Goal: Find specific page/section: Find specific page/section

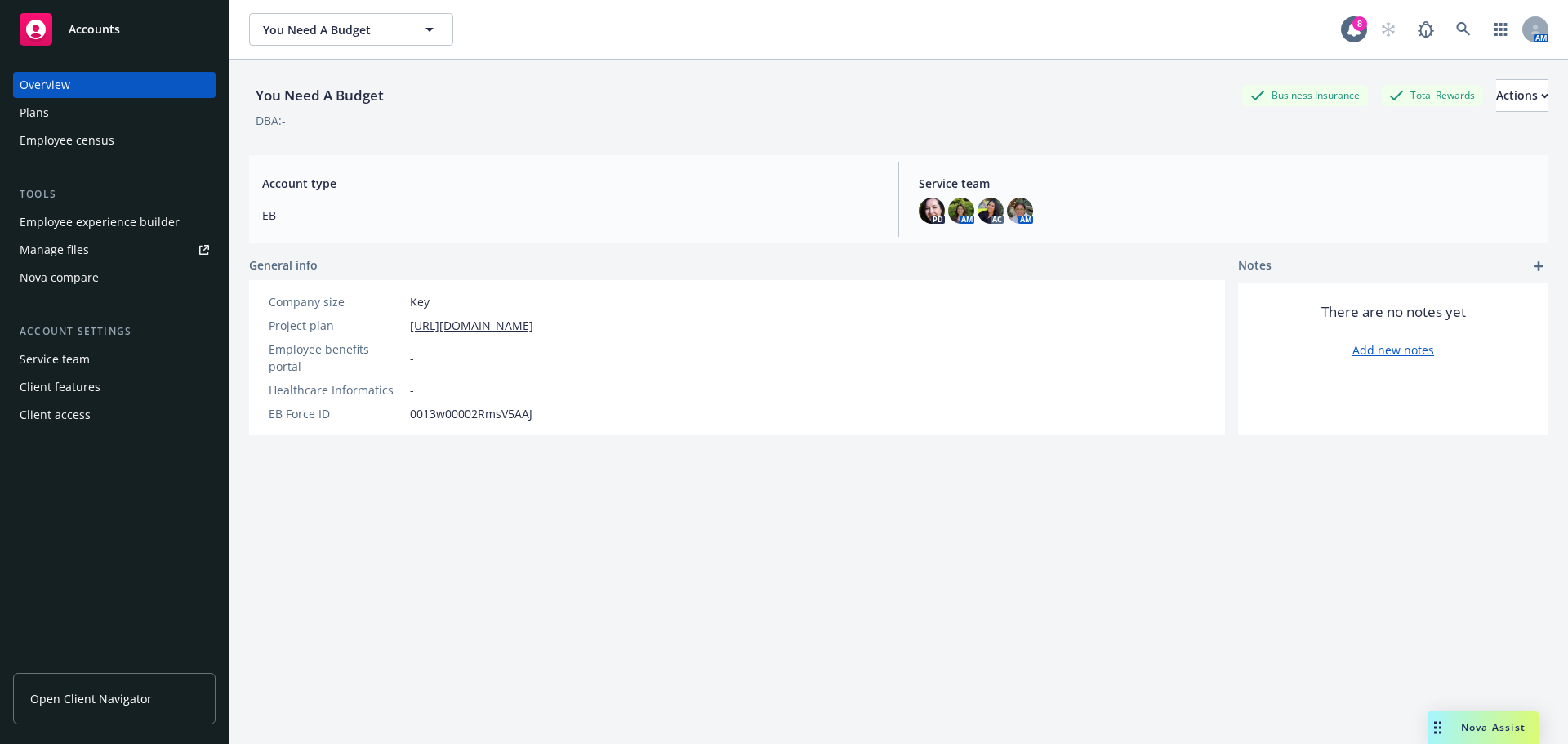
click at [94, 702] on span "Open Client Navigator" at bounding box center [91, 699] width 122 height 17
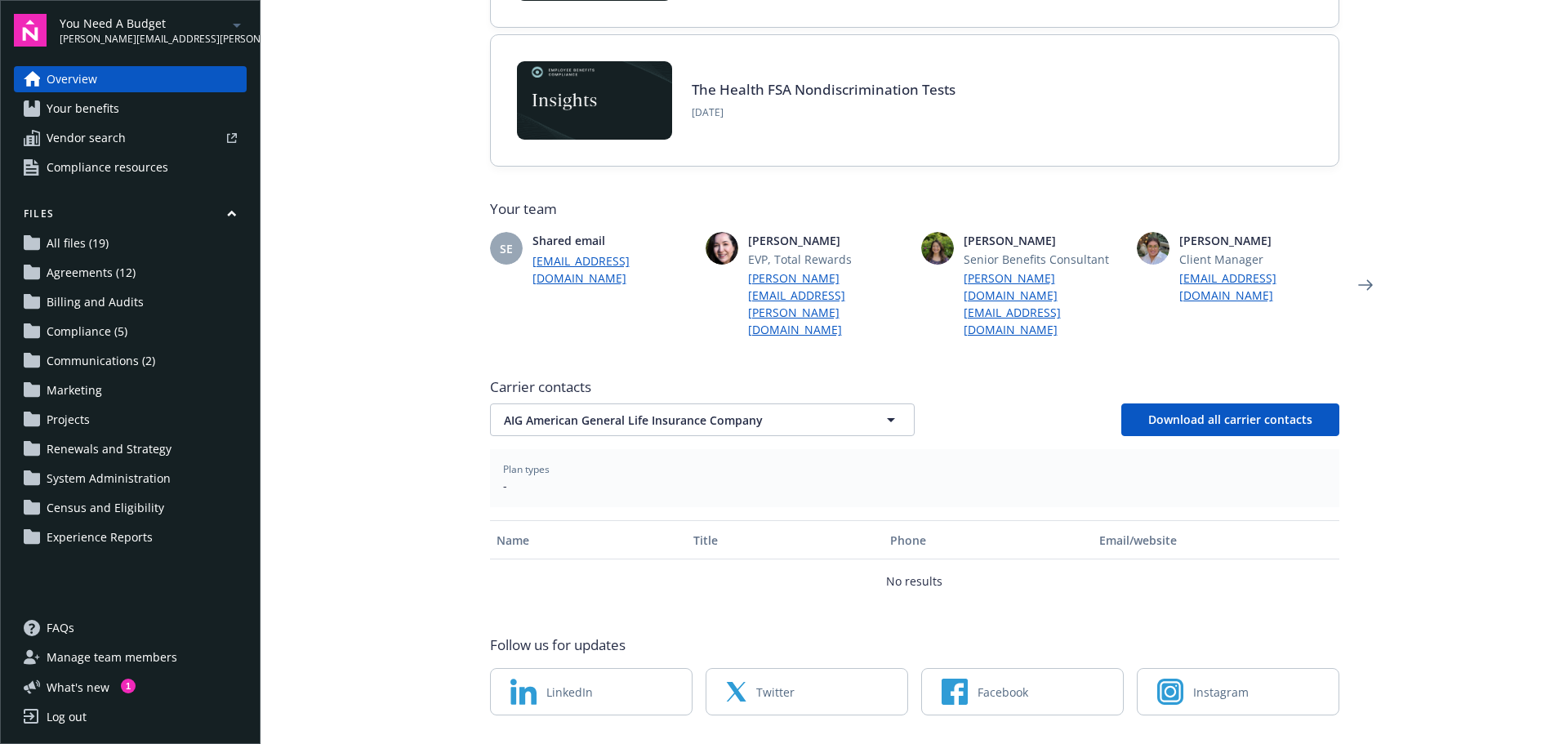
scroll to position [297, 0]
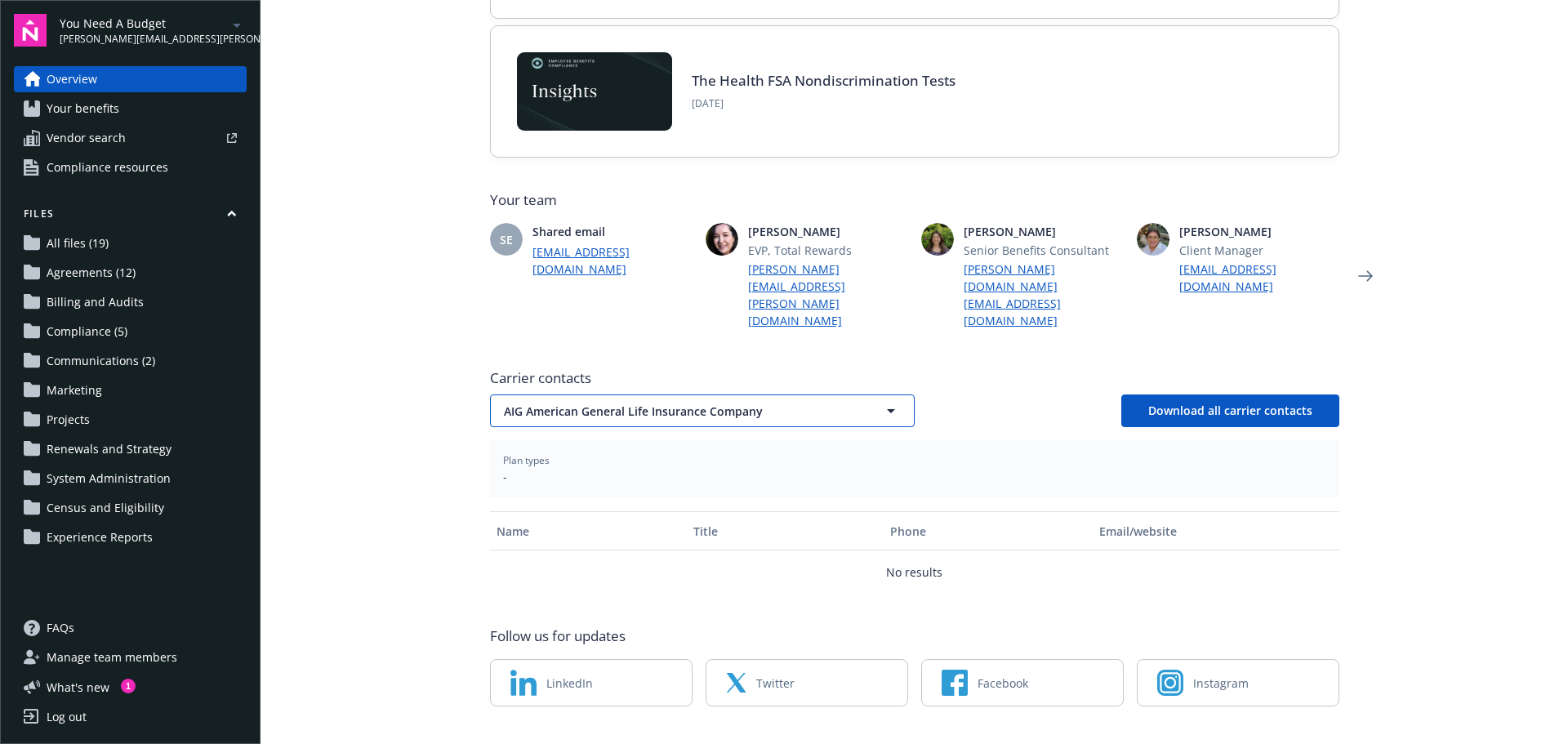
click at [712, 403] on span "AIG American General Life Insurance Company" at bounding box center [674, 412] width 340 height 17
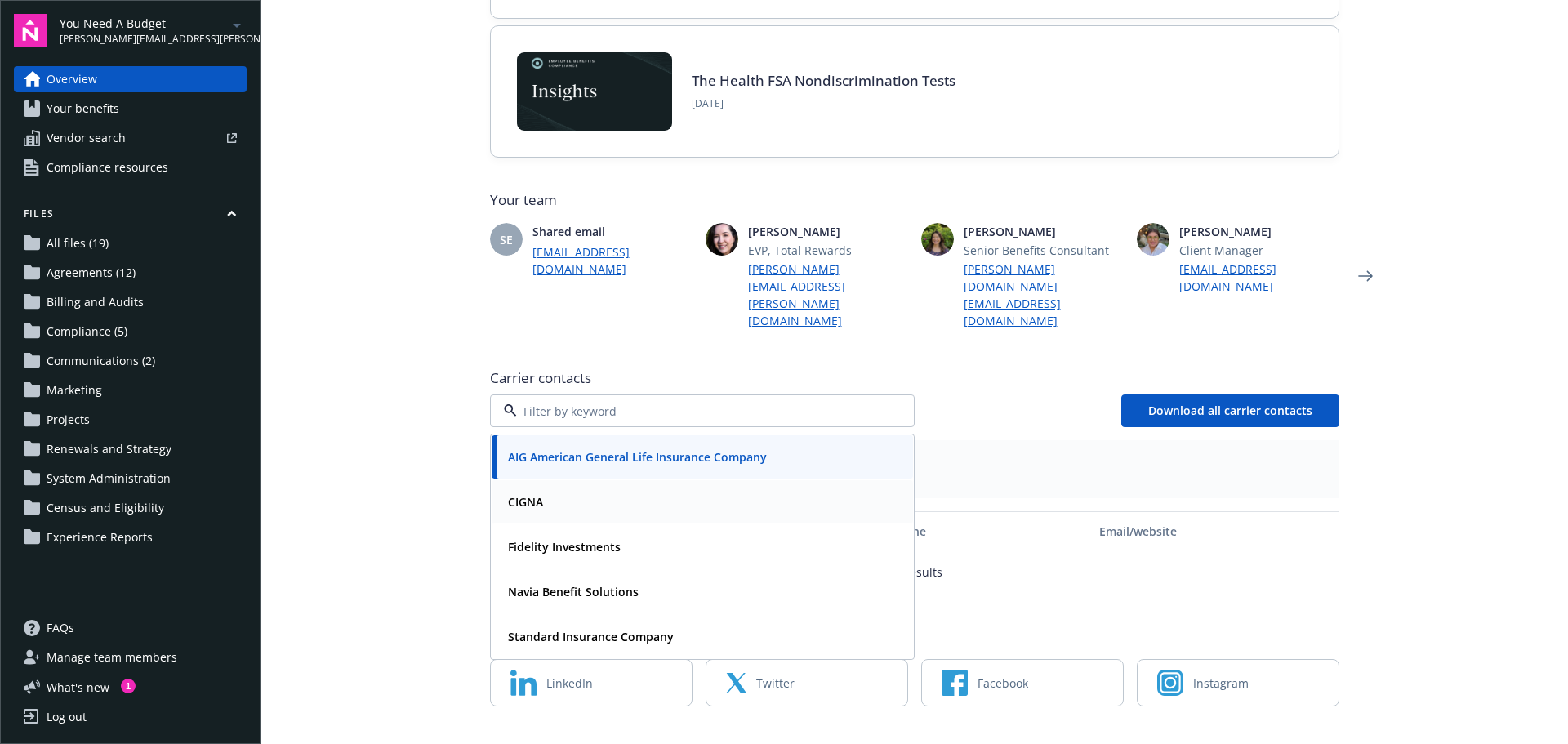
click at [603, 490] on div "CIGNA" at bounding box center [702, 502] width 402 height 23
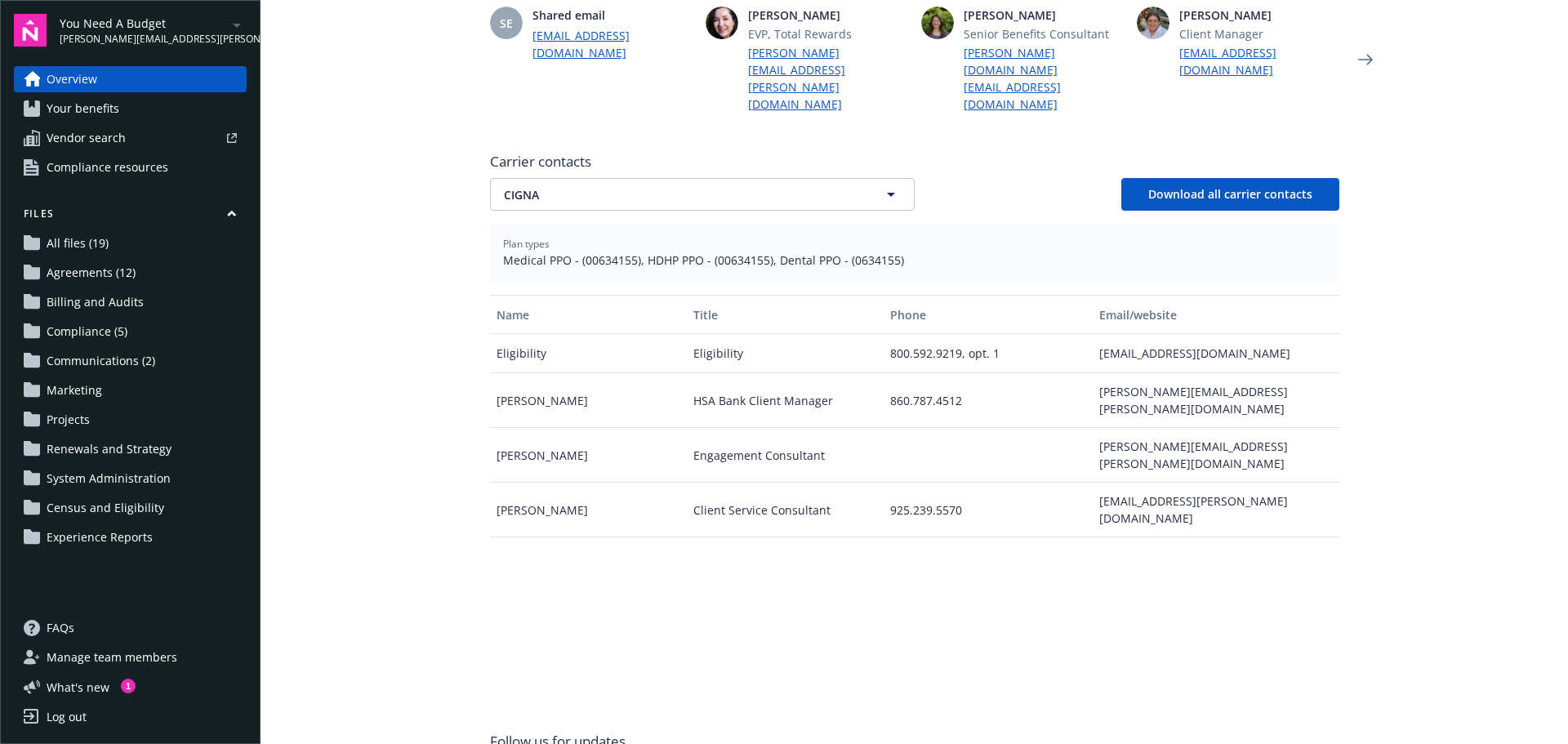
scroll to position [542, 0]
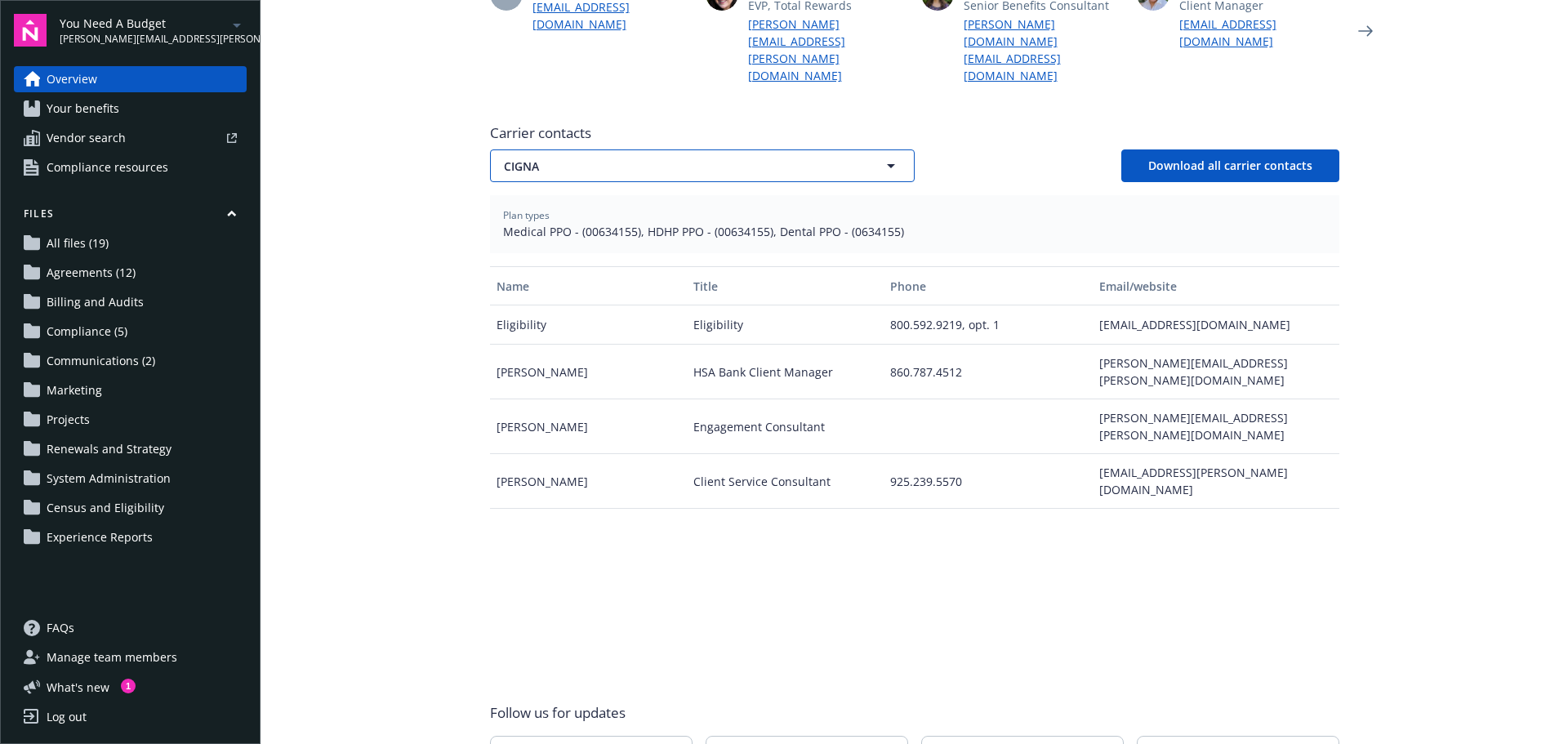
click at [710, 149] on button "CIGNA" at bounding box center [702, 165] width 425 height 32
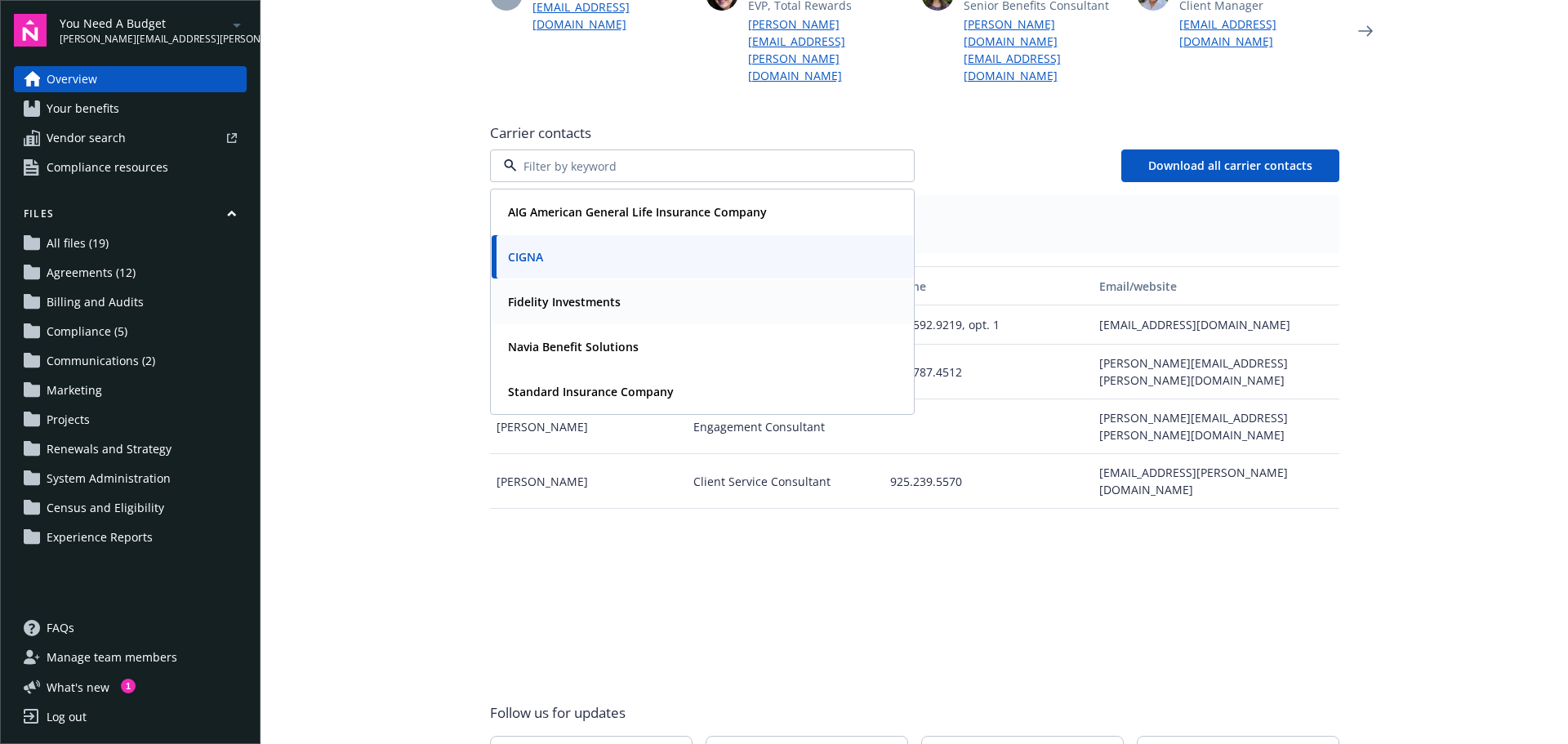
click at [615, 290] on div "Fidelity Investments" at bounding box center [562, 302] width 122 height 23
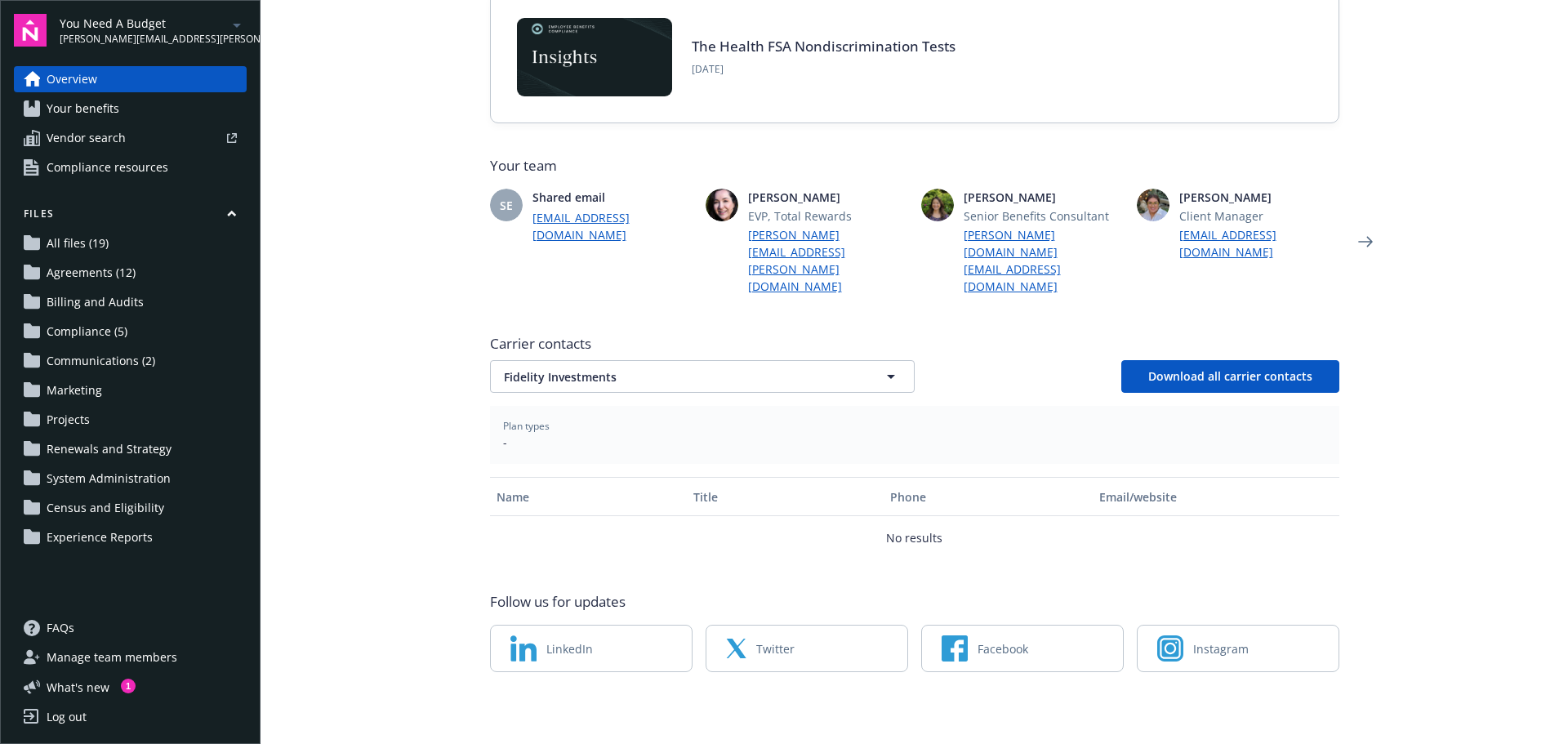
scroll to position [297, 0]
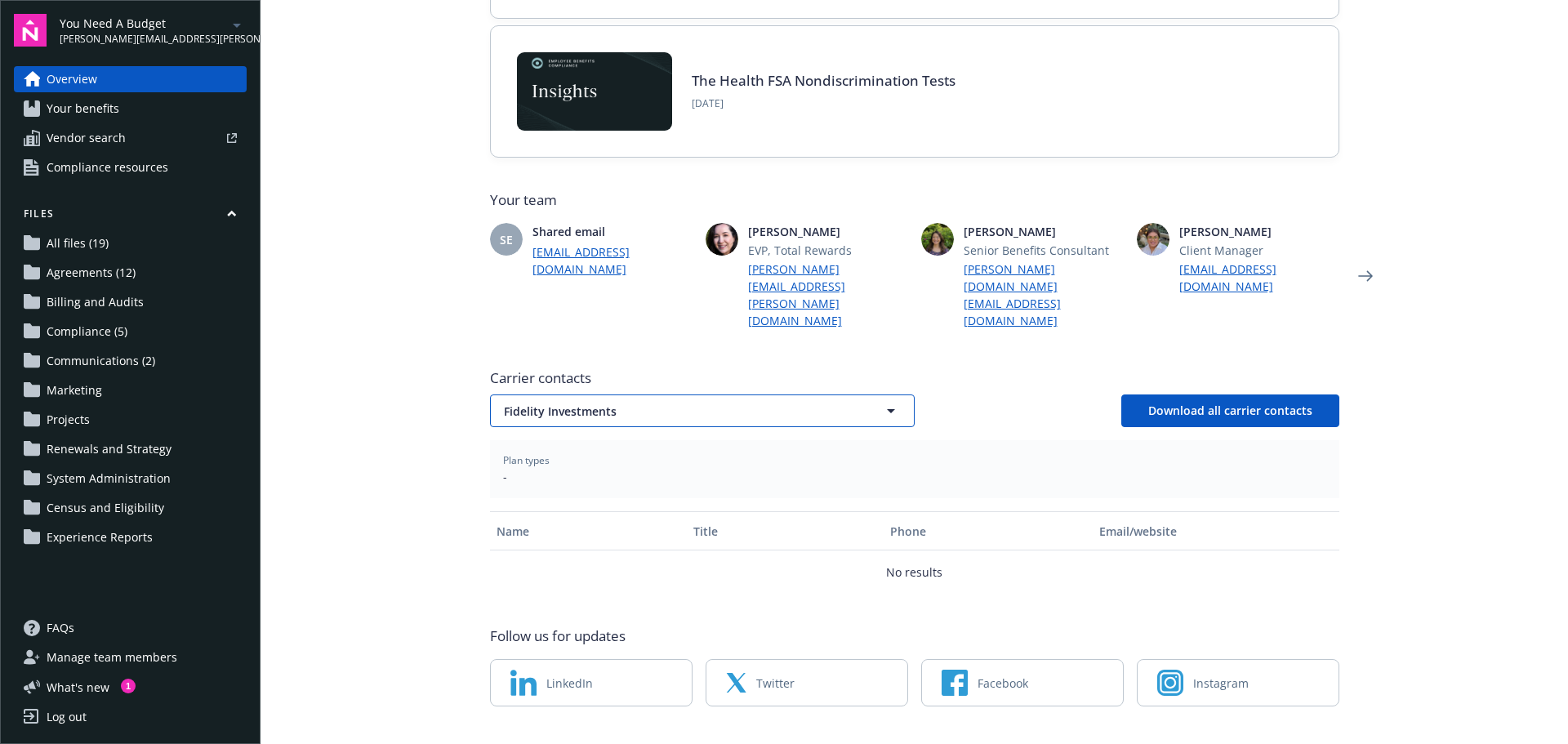
drag, startPoint x: 605, startPoint y: 370, endPoint x: 608, endPoint y: 380, distance: 10.4
click at [605, 403] on span "Fidelity Investments" at bounding box center [674, 412] width 340 height 17
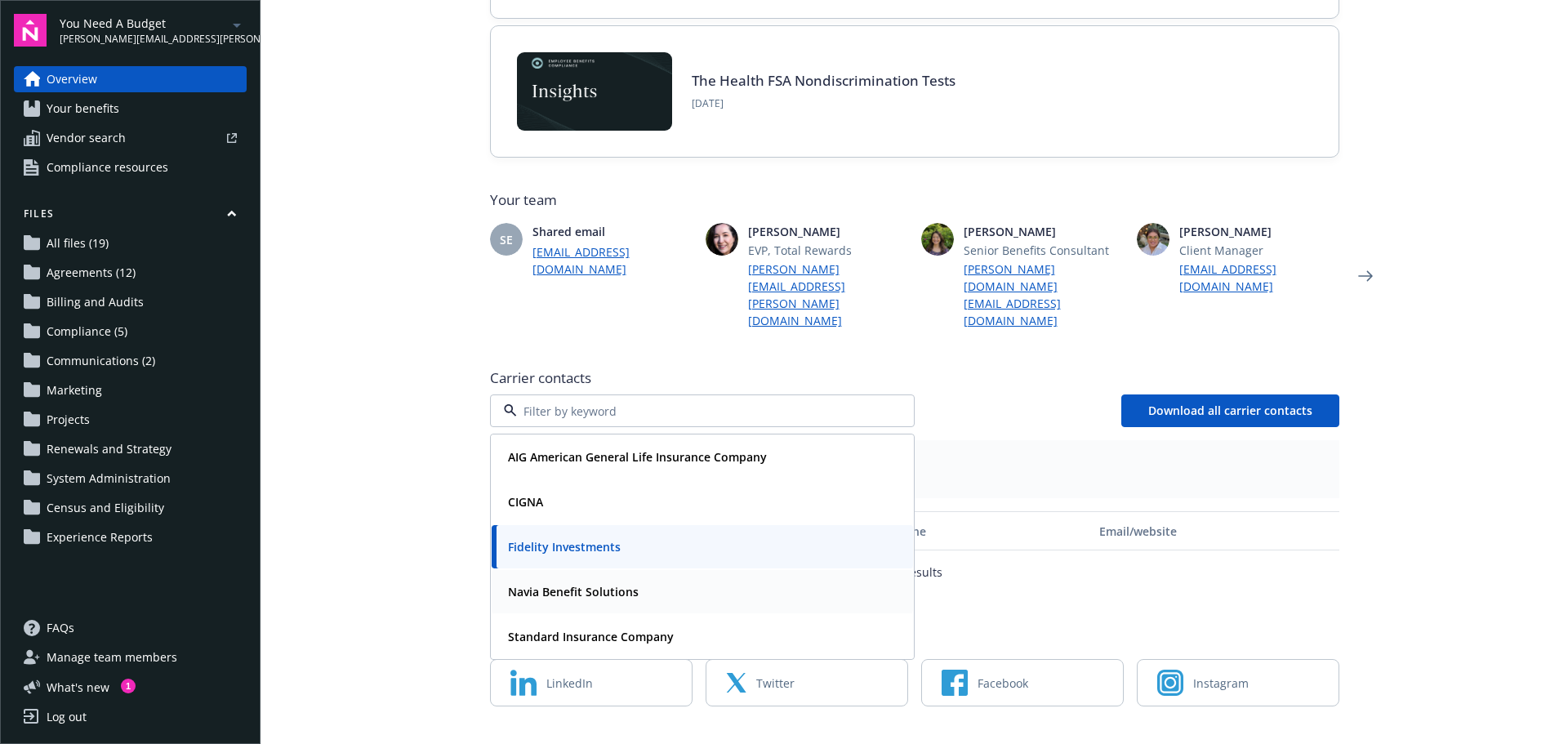
click at [614, 584] on strong "Navia Benefit Solutions" at bounding box center [573, 592] width 131 height 16
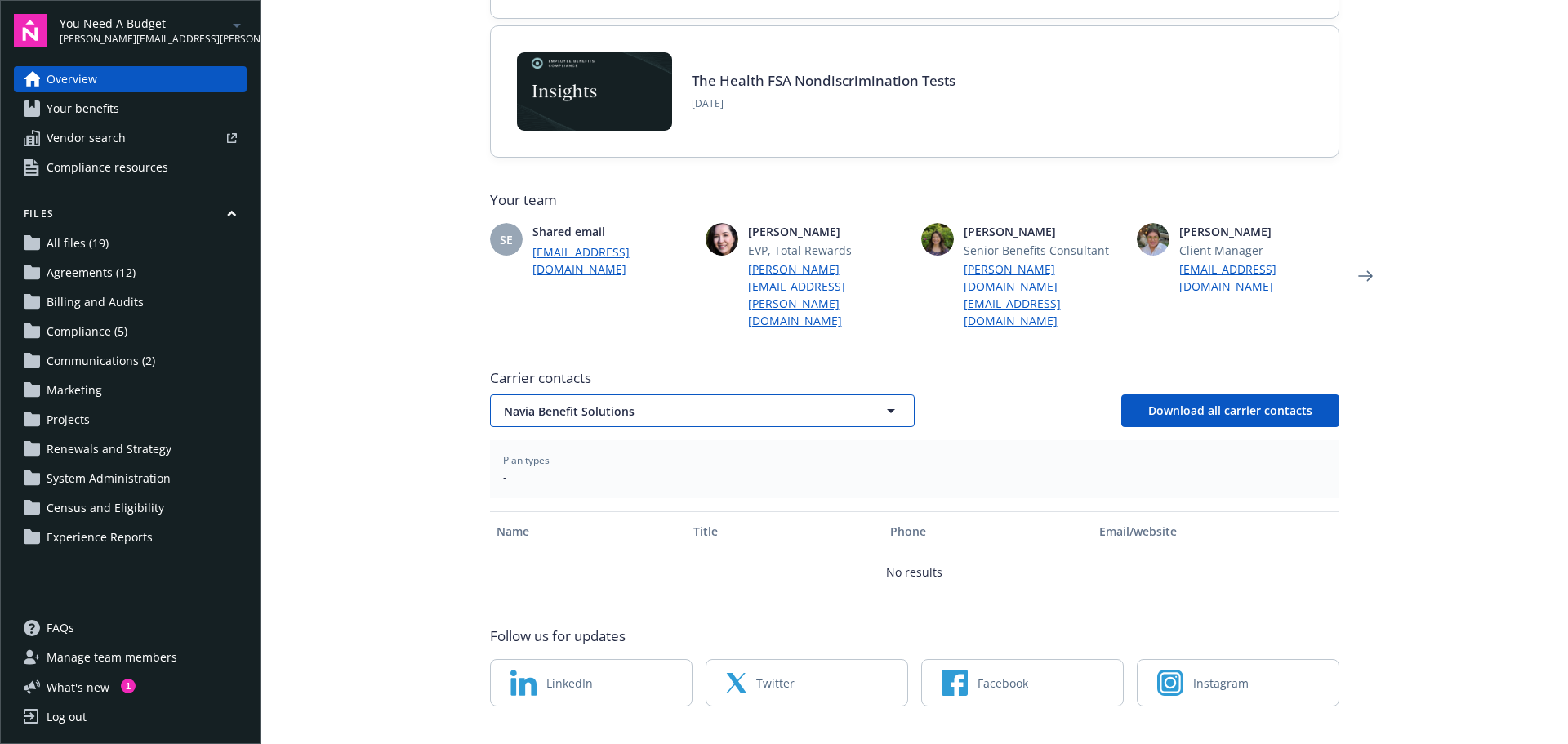
click at [628, 403] on span "Navia Benefit Solutions" at bounding box center [674, 412] width 340 height 17
click at [650, 616] on div "Standard Insurance Company" at bounding box center [702, 637] width 421 height 43
